Goal: Information Seeking & Learning: Learn about a topic

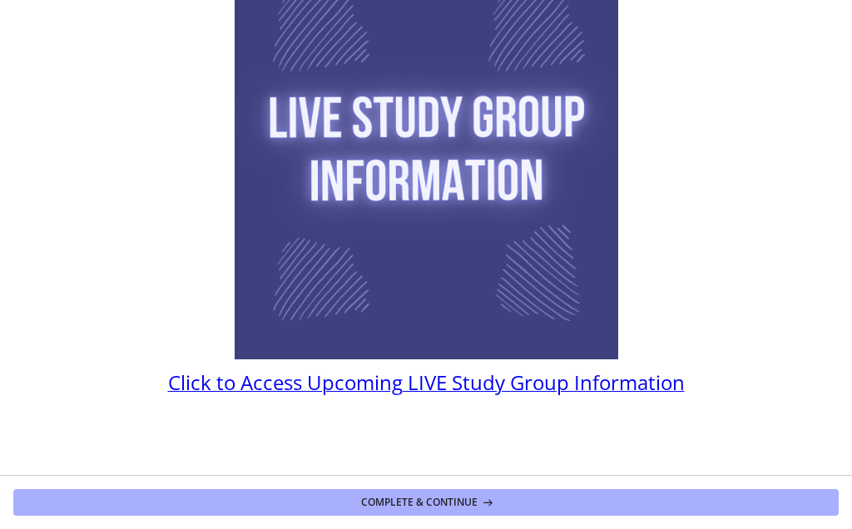
scroll to position [129, 0]
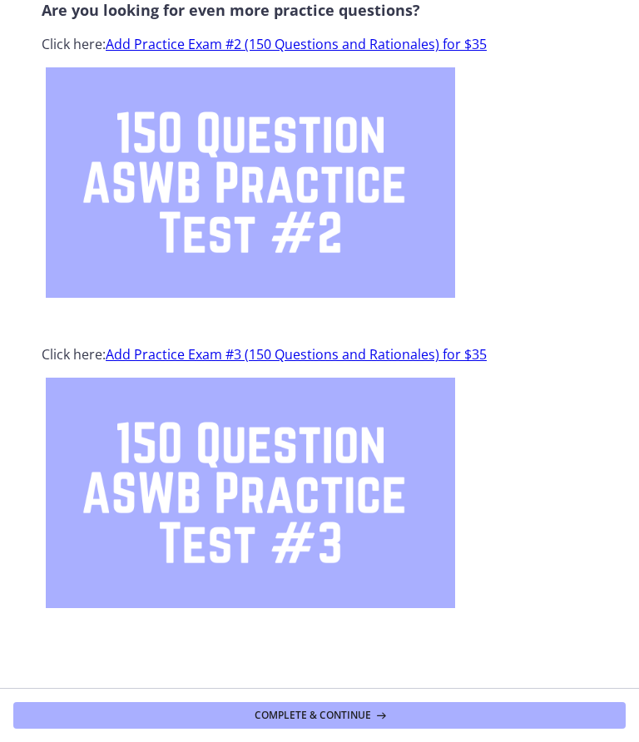
scroll to position [47, 0]
